Goal: Task Accomplishment & Management: Complete application form

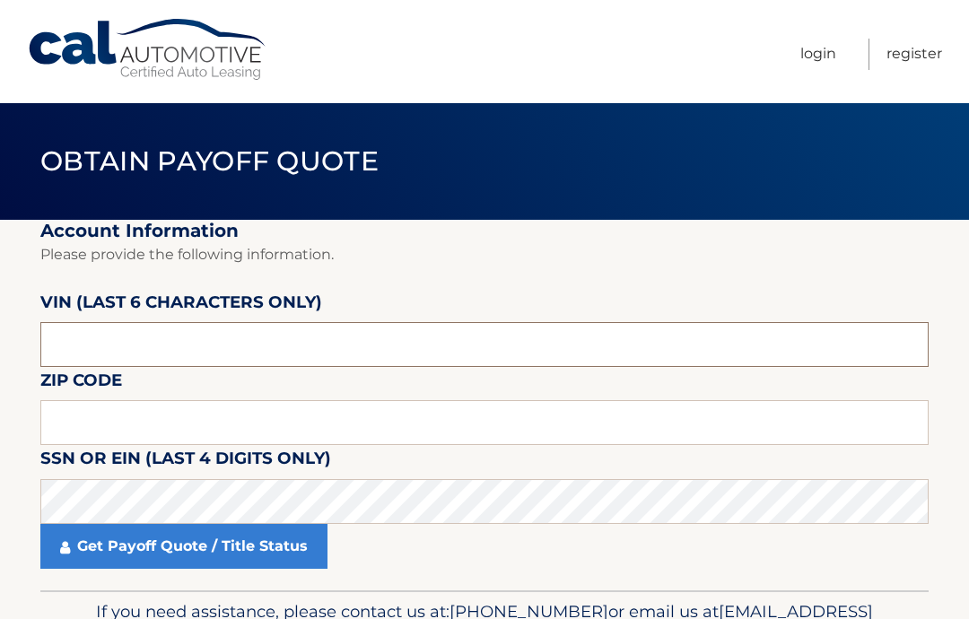
click at [263, 335] on input "text" at bounding box center [484, 344] width 888 height 45
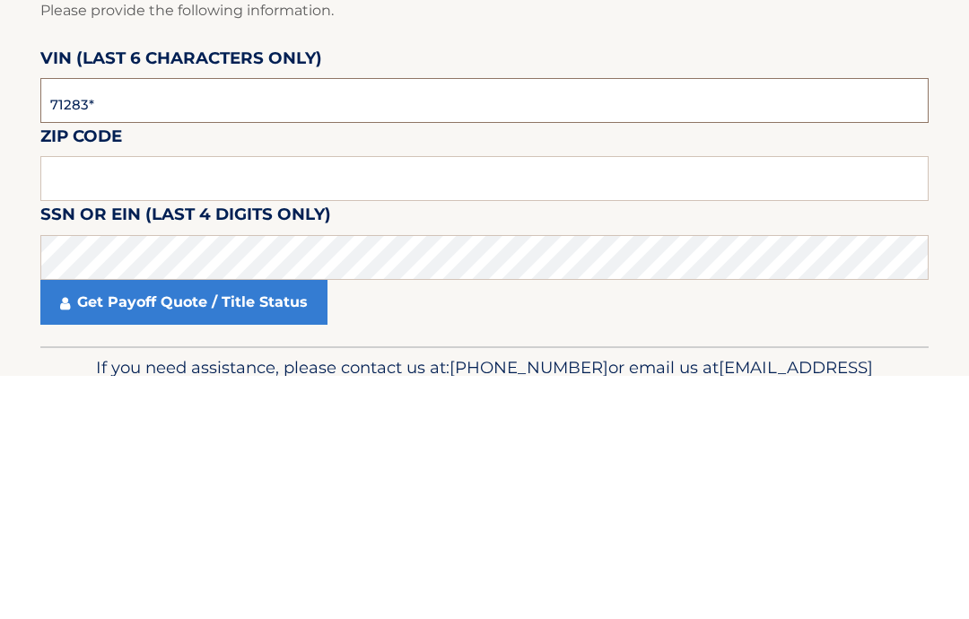
type input "712836"
click at [267, 400] on input "text" at bounding box center [484, 422] width 888 height 45
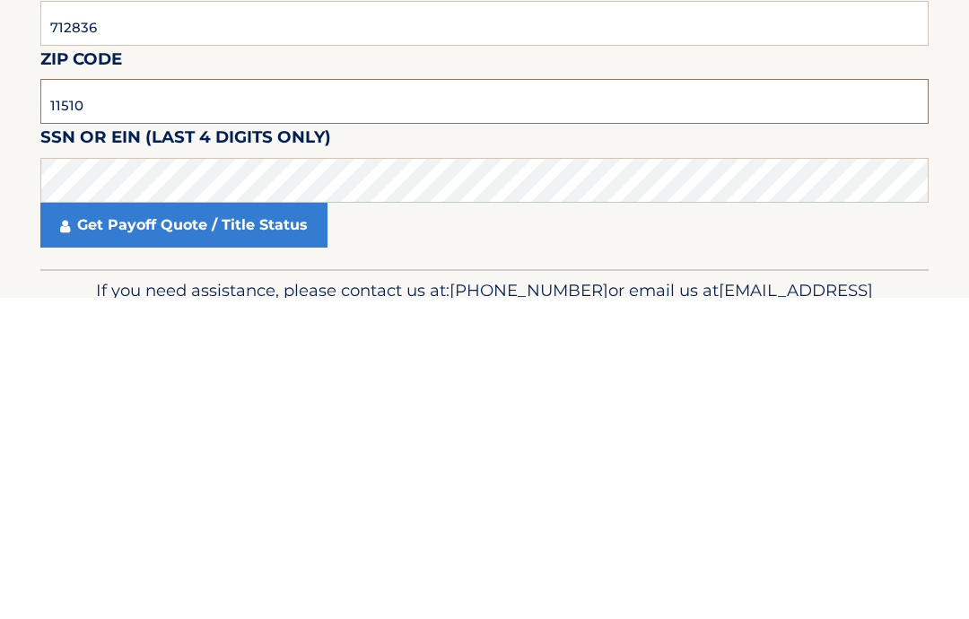
type input "11510"
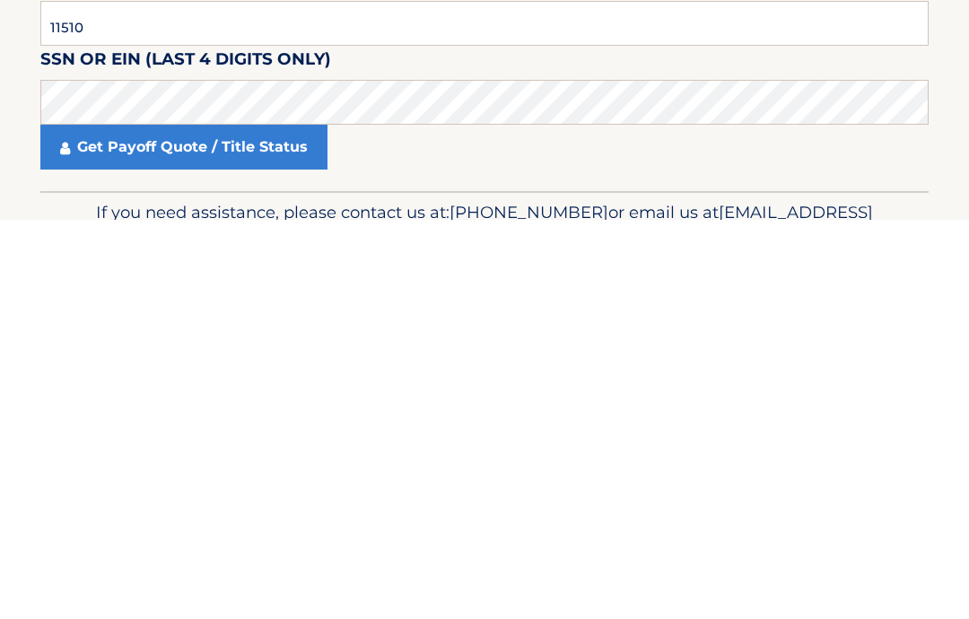
click at [213, 524] on link "Get Payoff Quote / Title Status" at bounding box center [183, 546] width 287 height 45
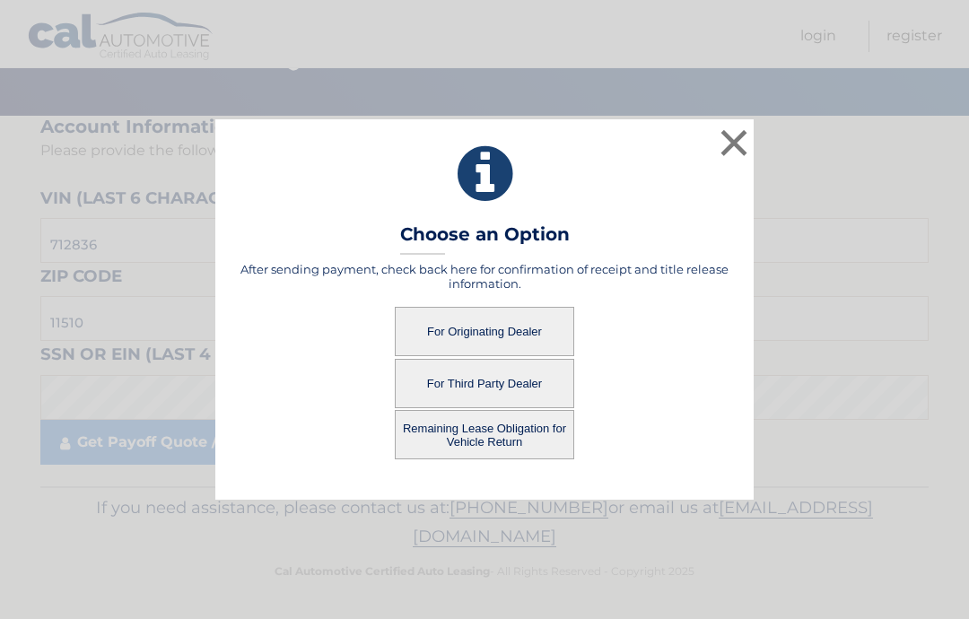
click at [505, 314] on button "For Originating Dealer" at bounding box center [484, 331] width 179 height 49
click at [490, 320] on button "For Originating Dealer" at bounding box center [484, 331] width 179 height 49
click at [490, 328] on button "For Originating Dealer" at bounding box center [484, 331] width 179 height 49
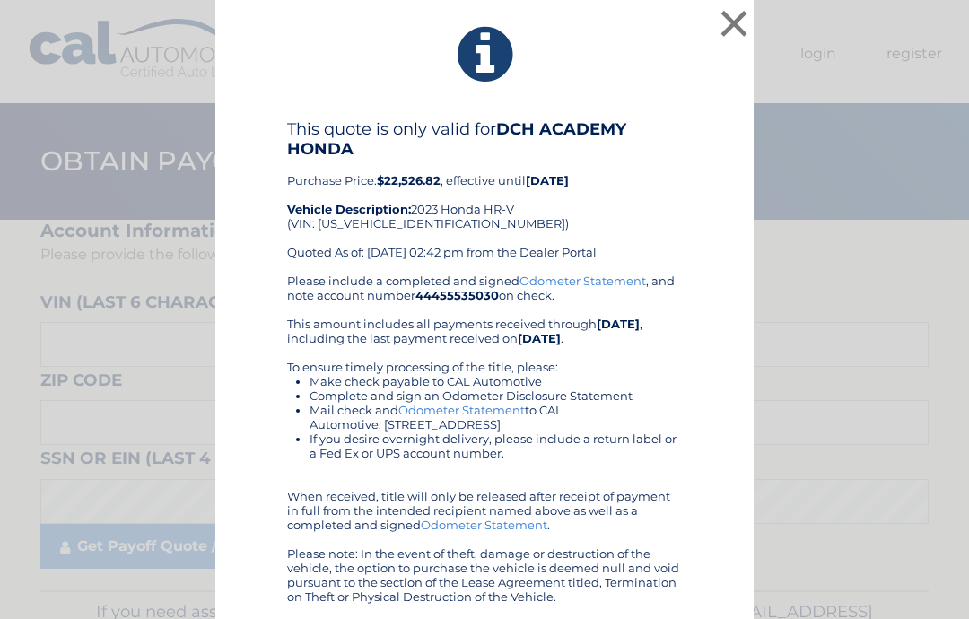
click at [862, 440] on div "× This quote is only valid for DCH ACADEMY HONDA Purchase Price: $22,526.82 , e…" at bounding box center [484, 313] width 954 height 626
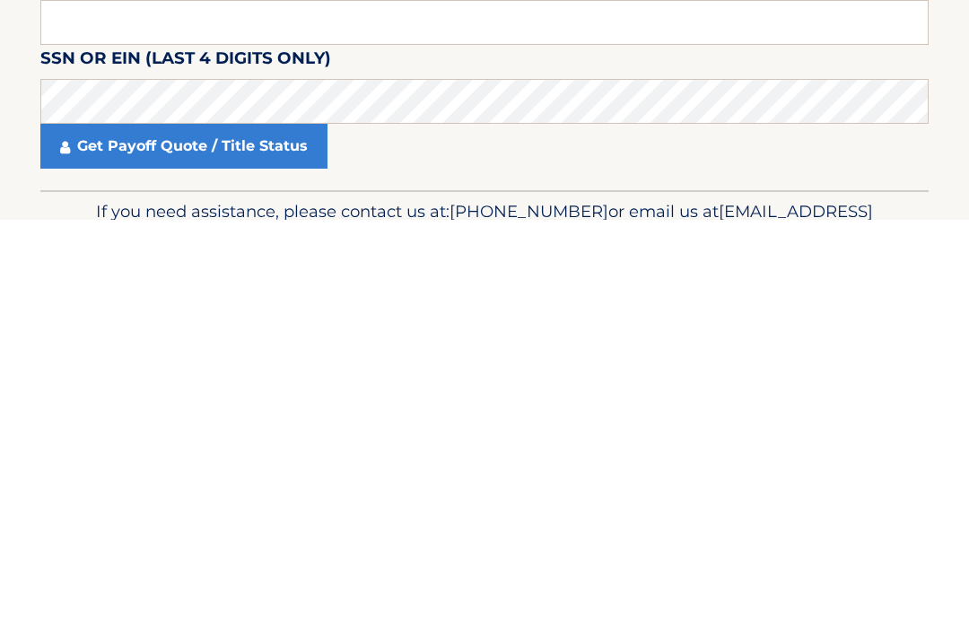
scroll to position [104, 0]
